Goal: Information Seeking & Learning: Learn about a topic

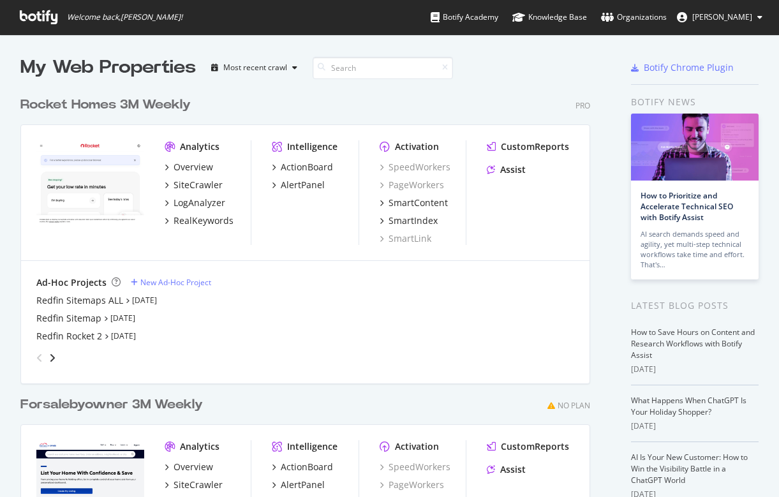
scroll to position [497, 779]
click at [56, 355] on div "angle-right" at bounding box center [52, 358] width 9 height 13
click at [70, 297] on div "Rocket Redfin" at bounding box center [65, 300] width 58 height 13
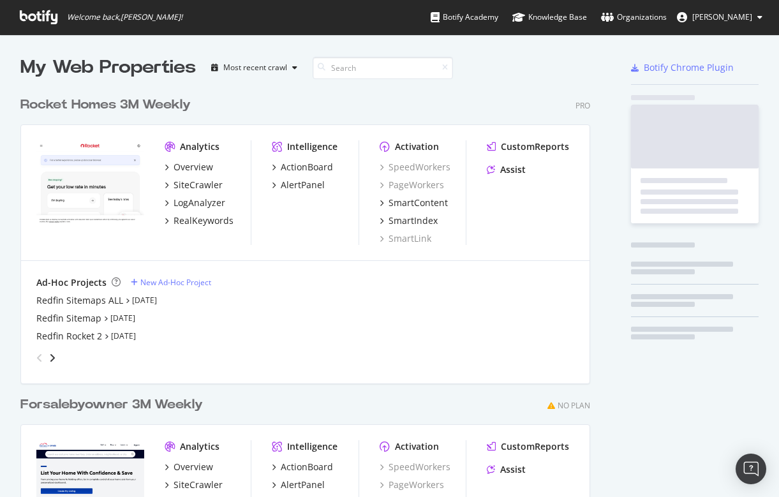
scroll to position [497, 779]
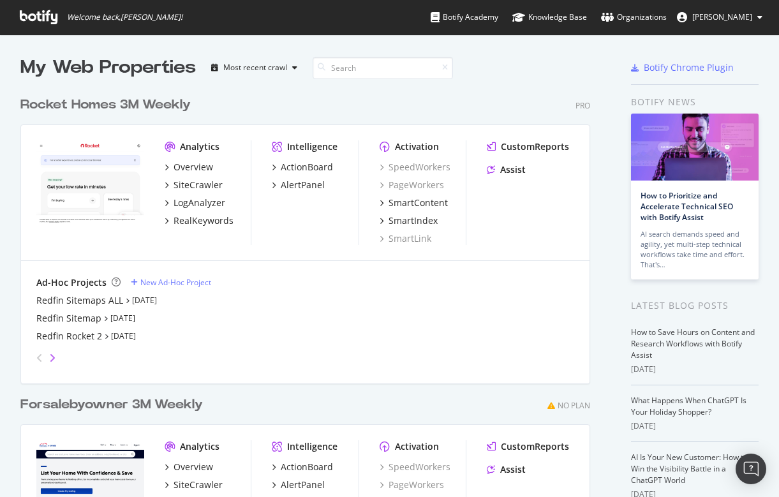
click at [52, 356] on icon "angle-right" at bounding box center [52, 358] width 6 height 10
click at [39, 352] on div "angle-left" at bounding box center [39, 358] width 17 height 20
click at [80, 336] on div "Redfin Rocket 2" at bounding box center [69, 336] width 66 height 13
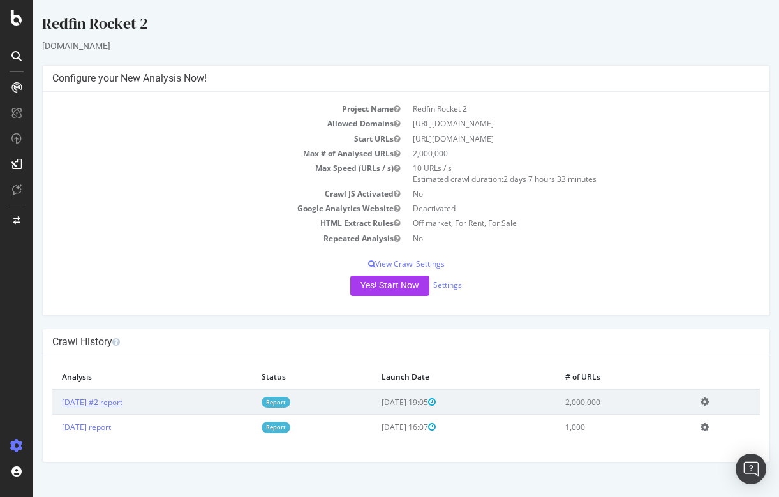
click at [123, 403] on link "2025 Aug. 22nd #2 report" at bounding box center [92, 402] width 61 height 11
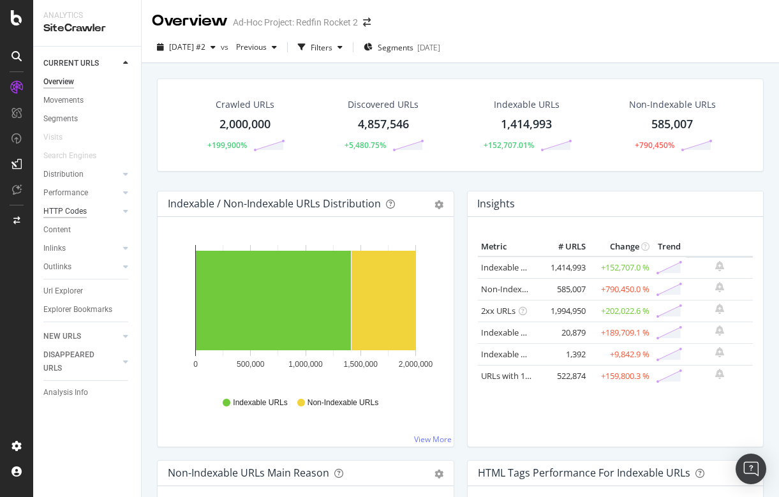
click at [76, 210] on div "HTTP Codes" at bounding box center [64, 211] width 43 height 13
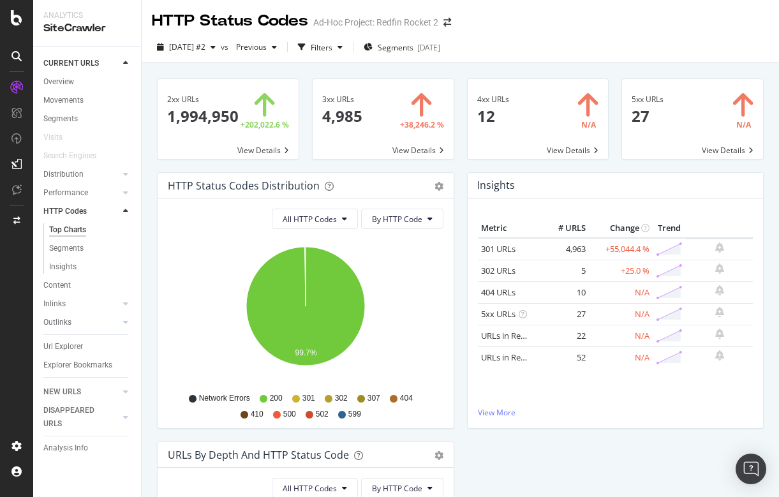
click at [338, 117] on span at bounding box center [383, 119] width 141 height 80
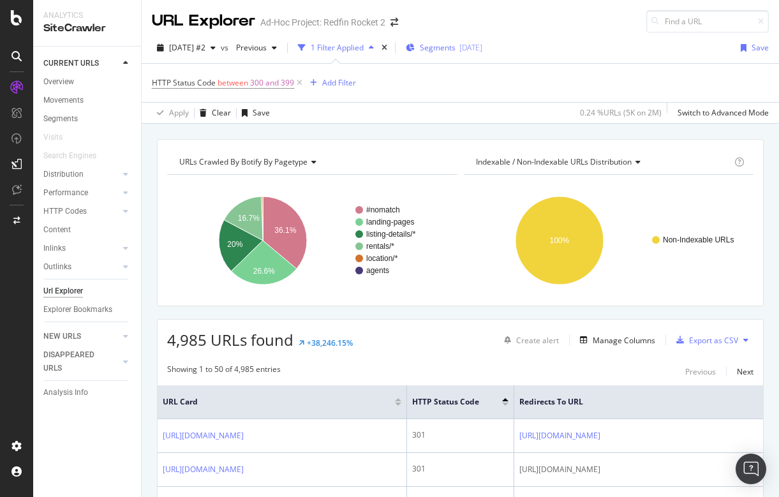
click at [456, 49] on span "Segments" at bounding box center [438, 47] width 36 height 11
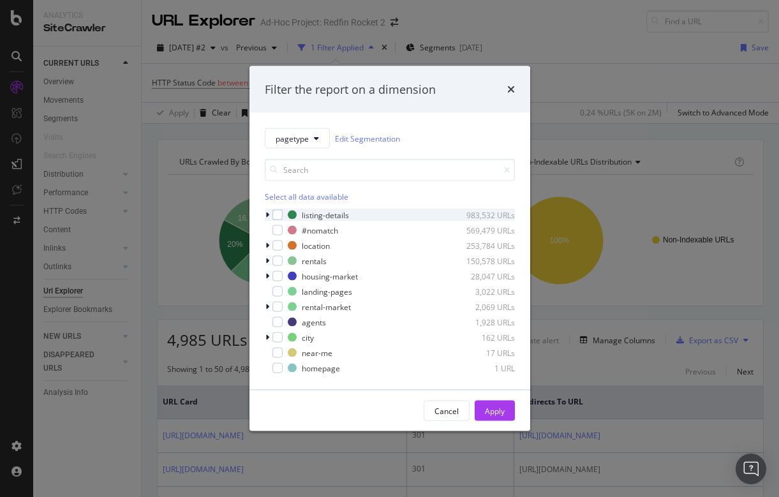
click at [268, 216] on icon "modal" at bounding box center [267, 215] width 4 height 8
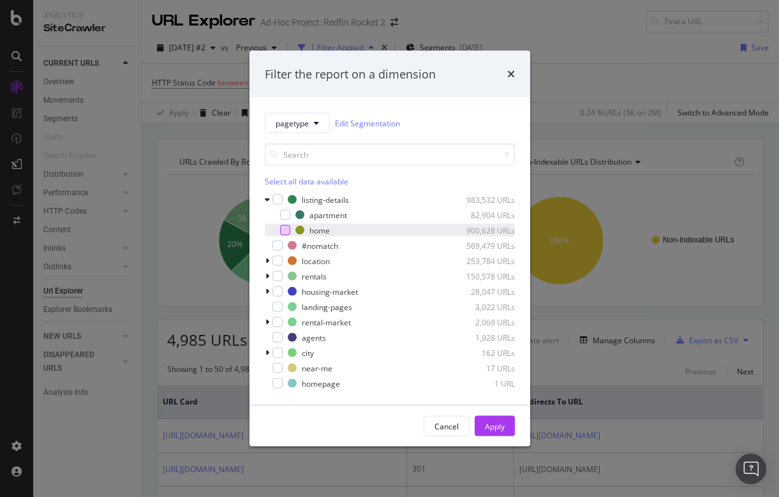
click at [285, 231] on div "modal" at bounding box center [285, 230] width 10 height 10
click at [493, 421] on div "Apply" at bounding box center [495, 426] width 20 height 11
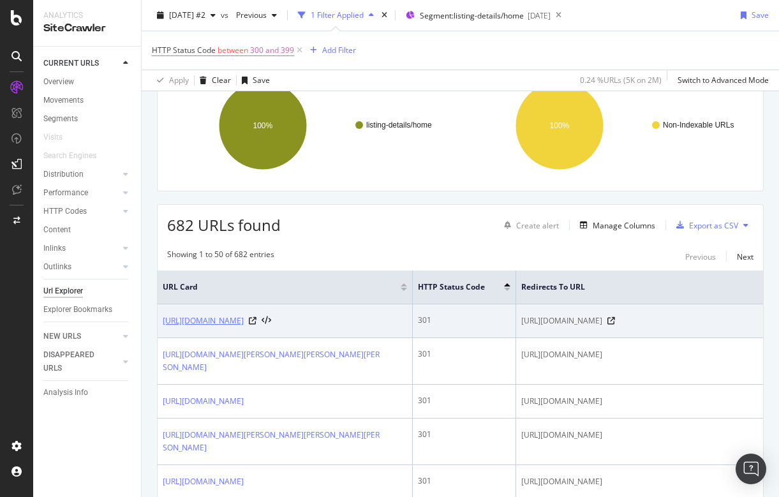
click at [244, 321] on link "[URL][DOMAIN_NAME]" at bounding box center [203, 321] width 81 height 13
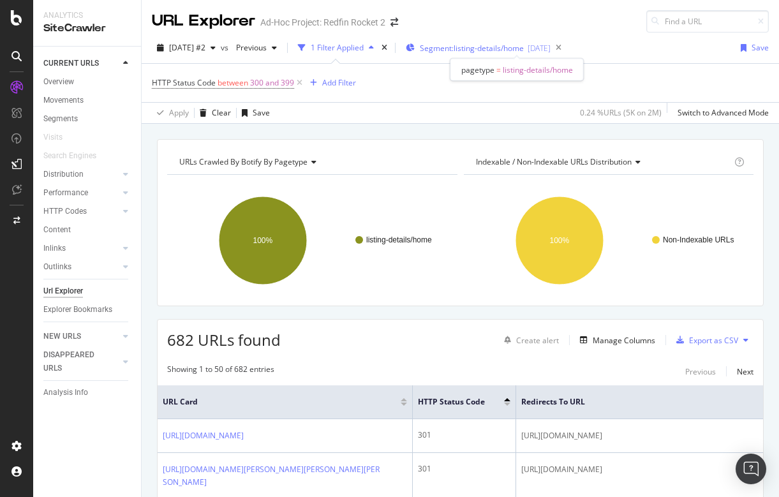
click at [482, 49] on span "Segment: listing-details/home" at bounding box center [472, 48] width 104 height 11
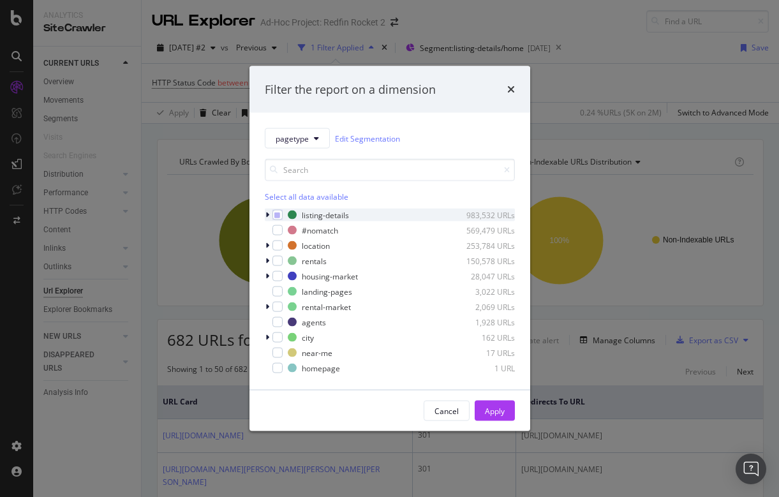
click at [269, 211] on icon "modal" at bounding box center [267, 215] width 4 height 8
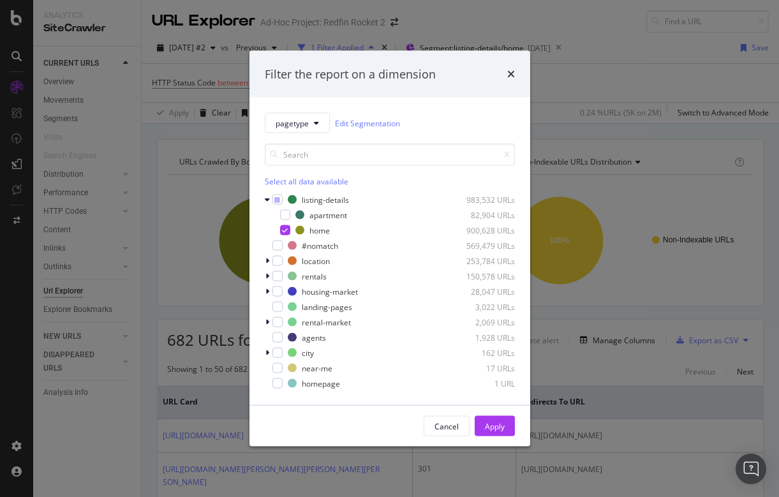
click at [561, 31] on div "Filter the report on a dimension pagetype Edit Segmentation Select all data ava…" at bounding box center [389, 248] width 779 height 497
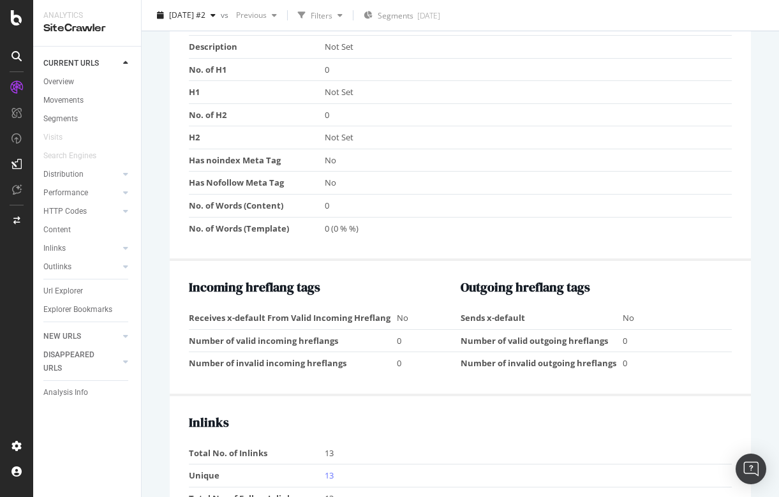
scroll to position [983, 0]
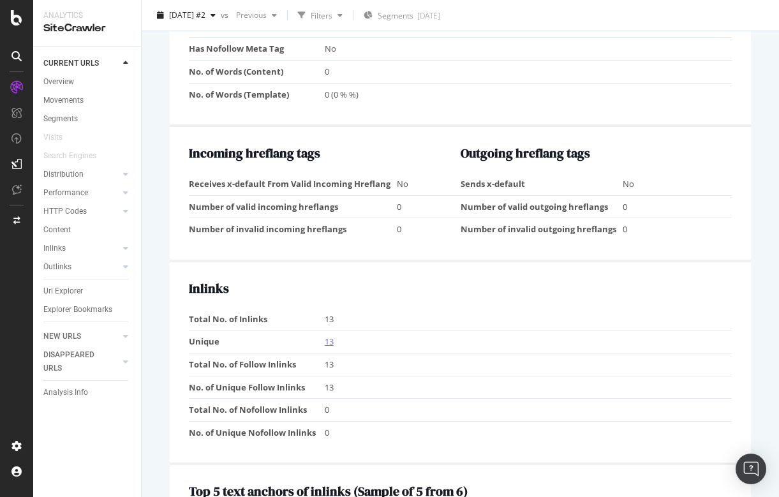
click at [331, 336] on link "13" at bounding box center [329, 341] width 9 height 11
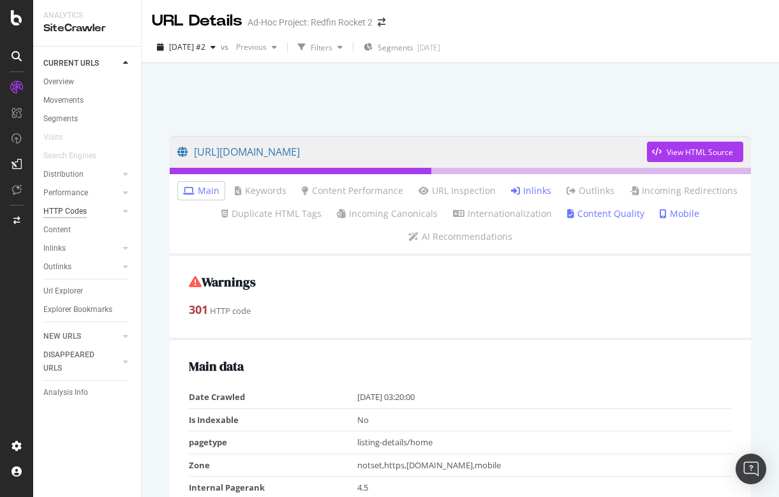
click at [83, 209] on div "HTTP Codes" at bounding box center [64, 211] width 43 height 13
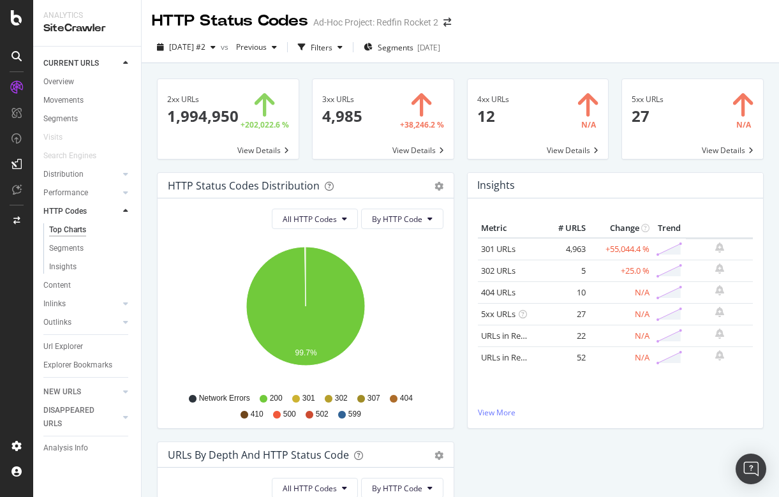
click at [72, 228] on div "Top Charts" at bounding box center [67, 229] width 37 height 13
click at [340, 117] on span at bounding box center [383, 119] width 141 height 80
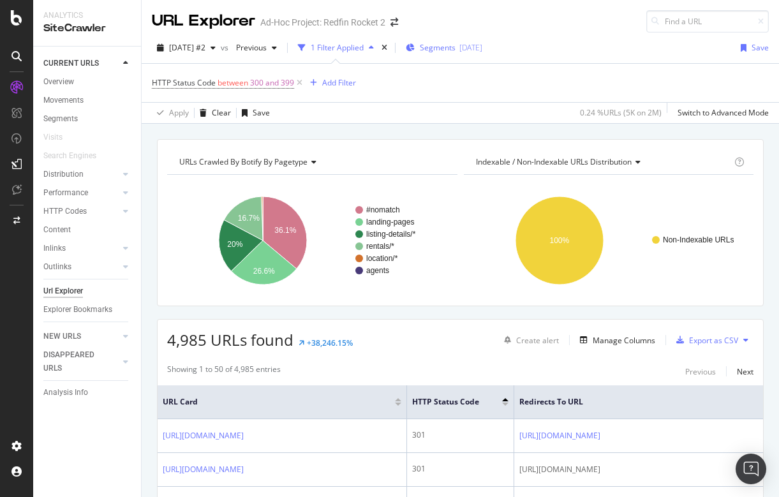
click at [456, 42] on span "Segments" at bounding box center [438, 47] width 36 height 11
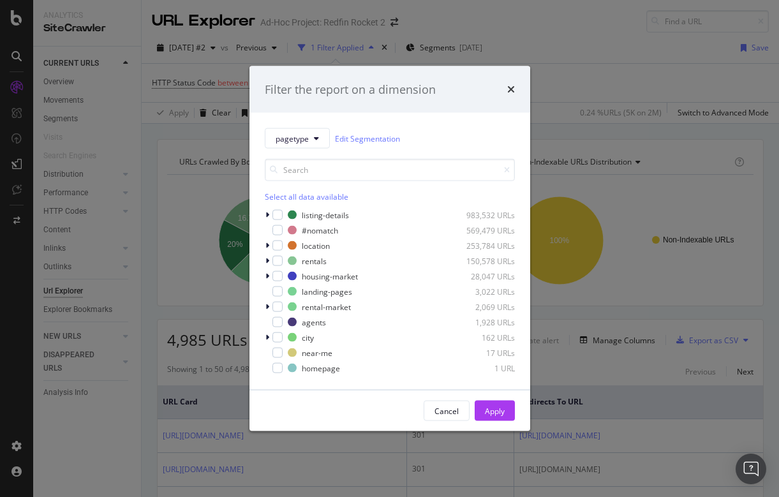
click at [597, 49] on div "Filter the report on a dimension pagetype Edit Segmentation Select all data ava…" at bounding box center [389, 248] width 779 height 497
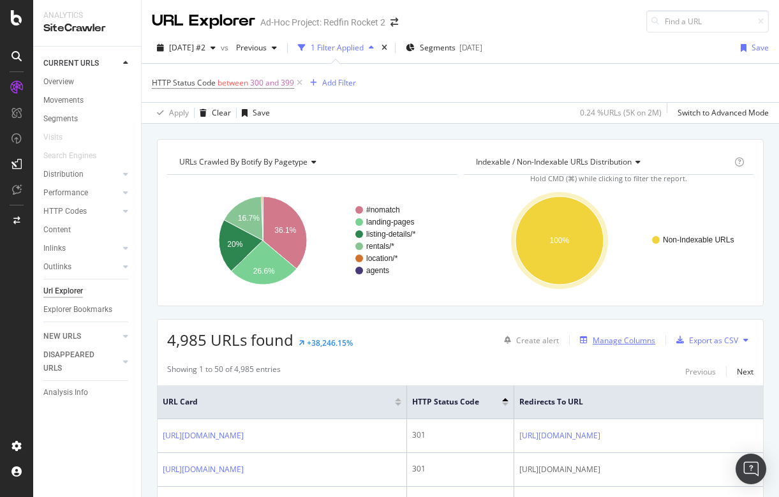
click at [624, 341] on div "Manage Columns" at bounding box center [624, 340] width 63 height 11
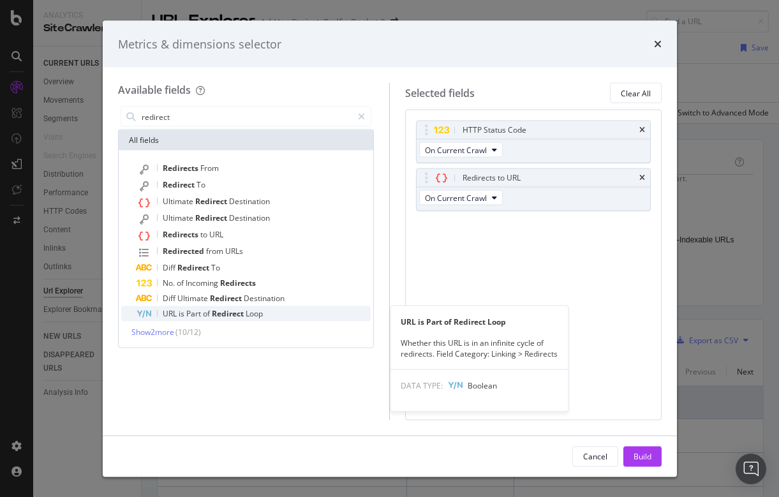
type input "redirect"
click at [206, 309] on span "of" at bounding box center [207, 313] width 9 height 11
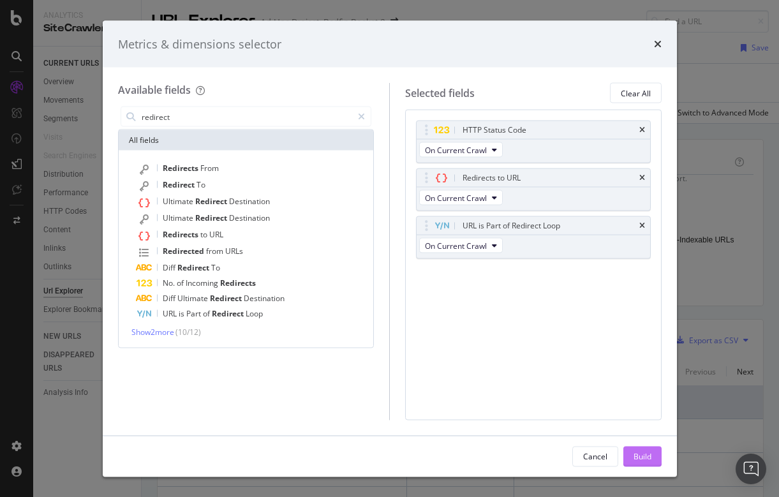
click at [639, 451] on div "Build" at bounding box center [643, 456] width 18 height 11
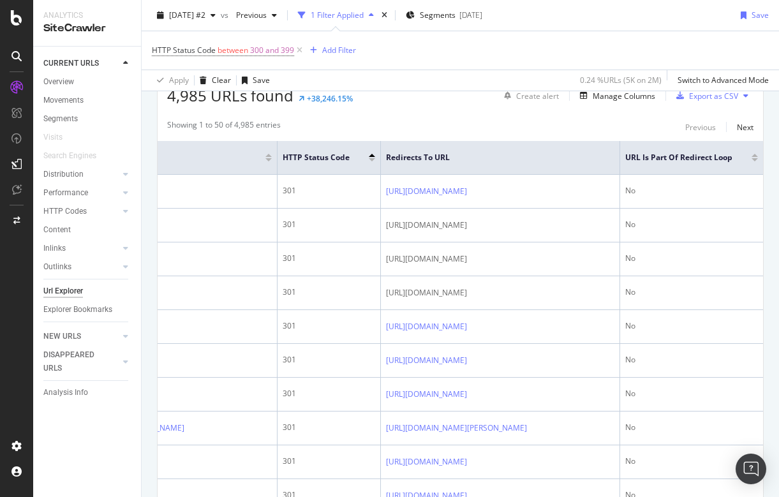
scroll to position [119, 0]
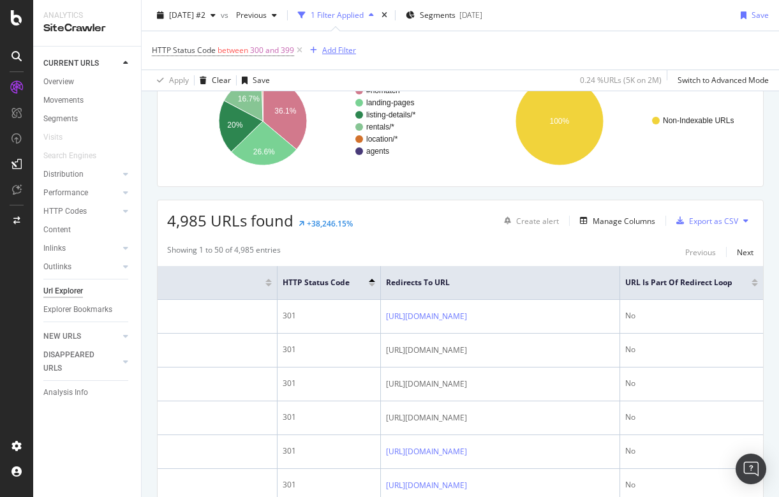
click at [342, 48] on div "Add Filter" at bounding box center [339, 50] width 34 height 11
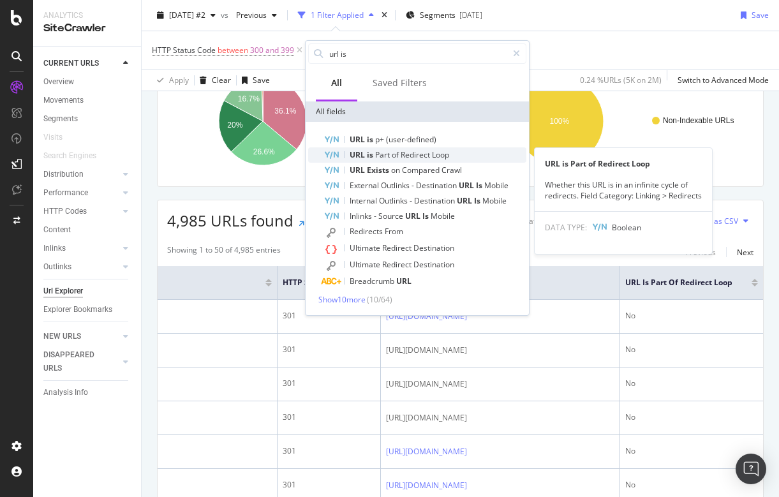
type input "url is"
click at [416, 157] on span "Redirect" at bounding box center [416, 154] width 31 height 11
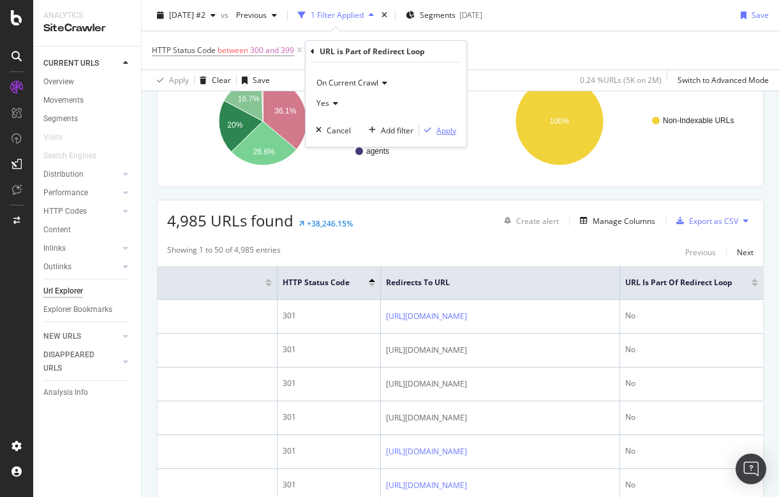
click at [445, 130] on div "Apply" at bounding box center [447, 130] width 20 height 11
